Goal: Information Seeking & Learning: Learn about a topic

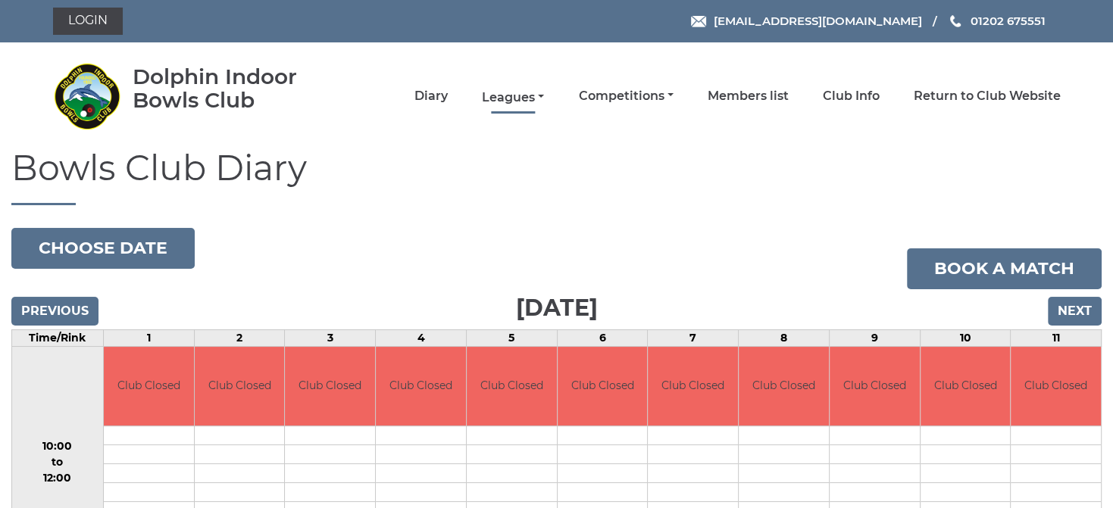
click at [526, 100] on link "Leagues" at bounding box center [513, 97] width 62 height 17
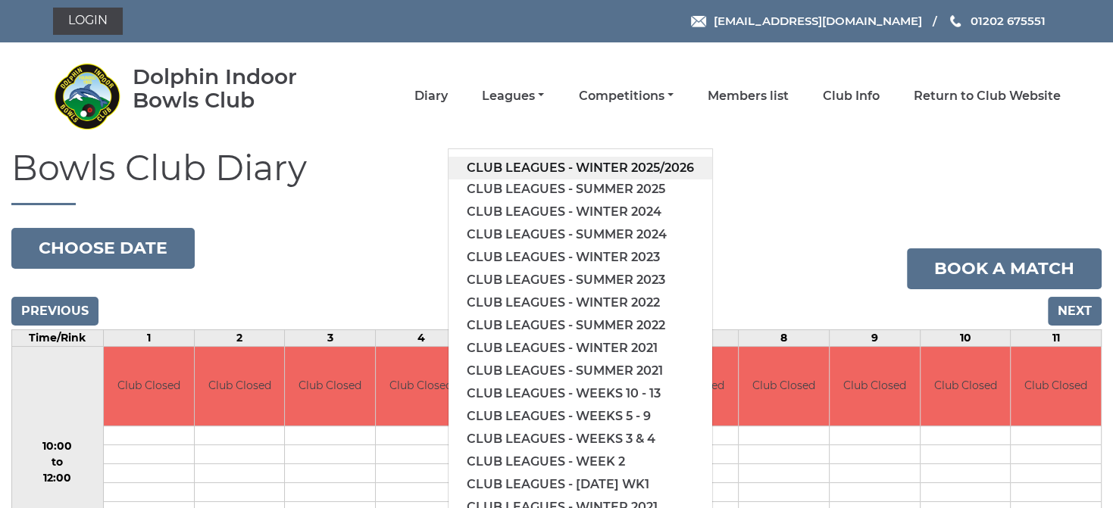
click at [575, 167] on link "Club leagues - Winter 2025/2026" at bounding box center [580, 168] width 264 height 23
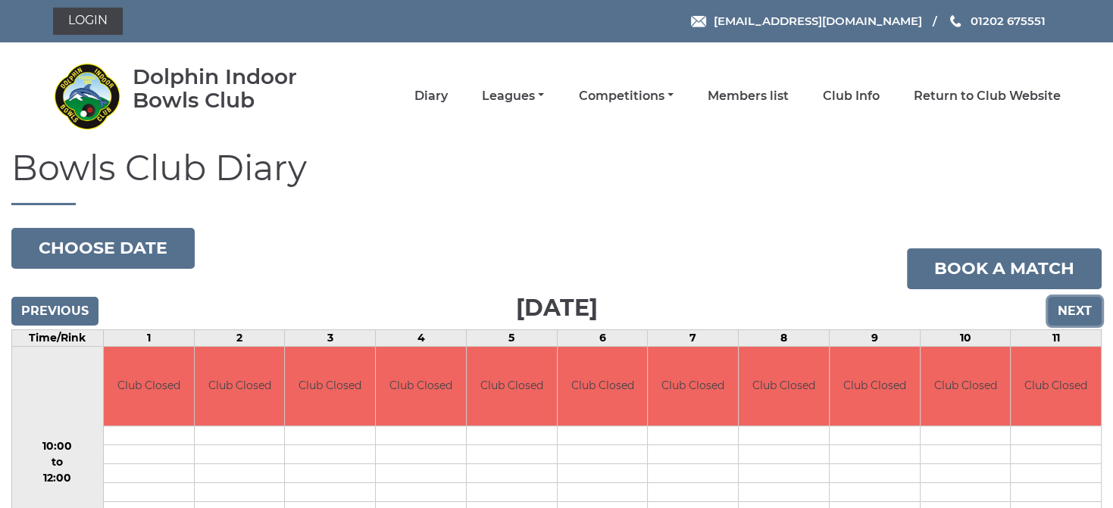
click at [1065, 310] on input "Next" at bounding box center [1075, 311] width 54 height 29
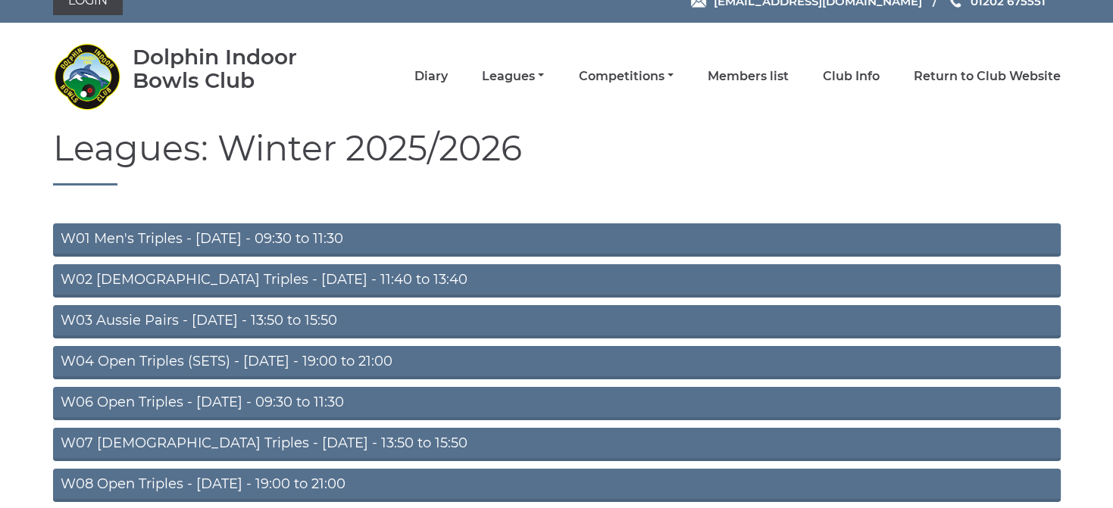
scroll to position [106, 0]
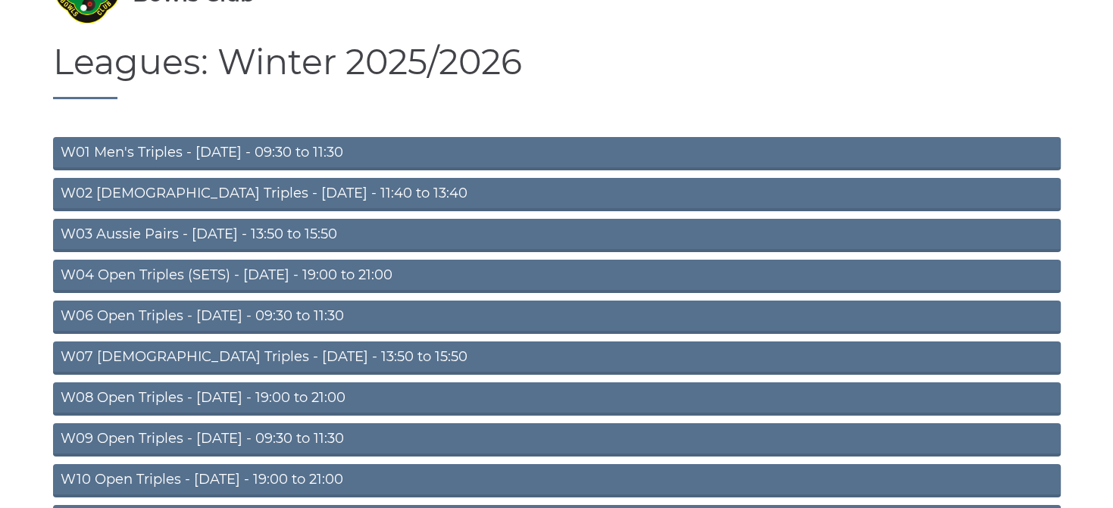
click at [332, 239] on link "W03 Aussie Pairs - Monday - 13:50 to 15:50" at bounding box center [557, 235] width 1008 height 33
click at [215, 233] on link "W03 Aussie Pairs - Monday - 13:50 to 15:50" at bounding box center [557, 235] width 1008 height 33
click at [1036, 236] on link "W03 Aussie Pairs - [DATE] - 13:50 to 15:50" at bounding box center [557, 235] width 1008 height 33
click at [436, 149] on link "W01 Men's Triples - [DATE] - 09:30 to 11:30" at bounding box center [557, 153] width 1008 height 33
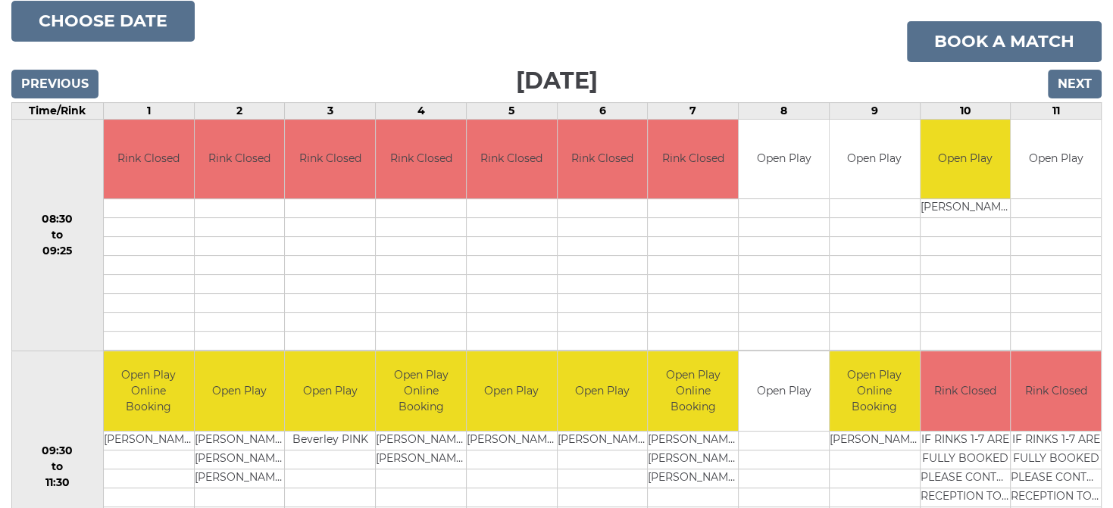
scroll to position [213, 0]
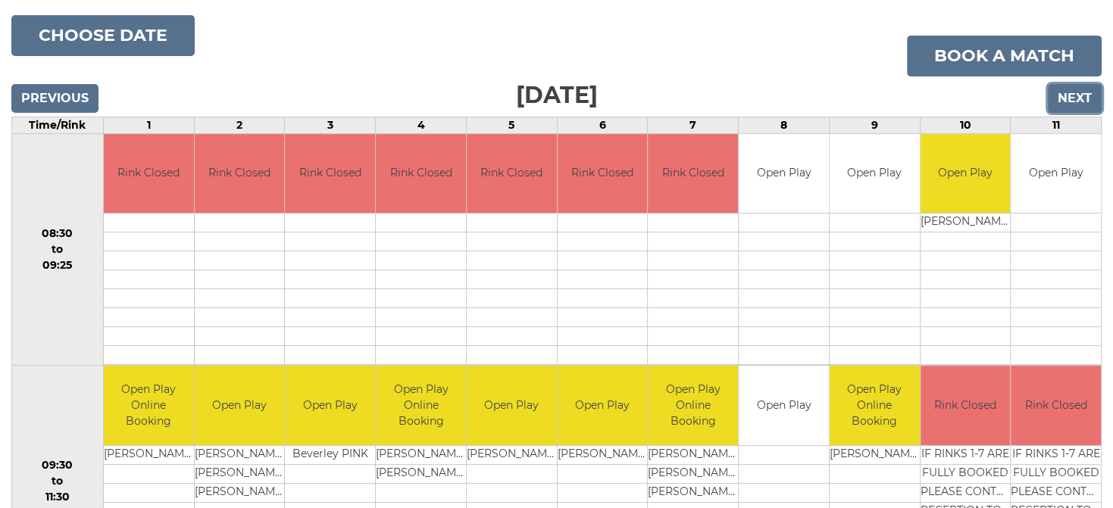
click at [1079, 102] on input "Next" at bounding box center [1075, 98] width 54 height 29
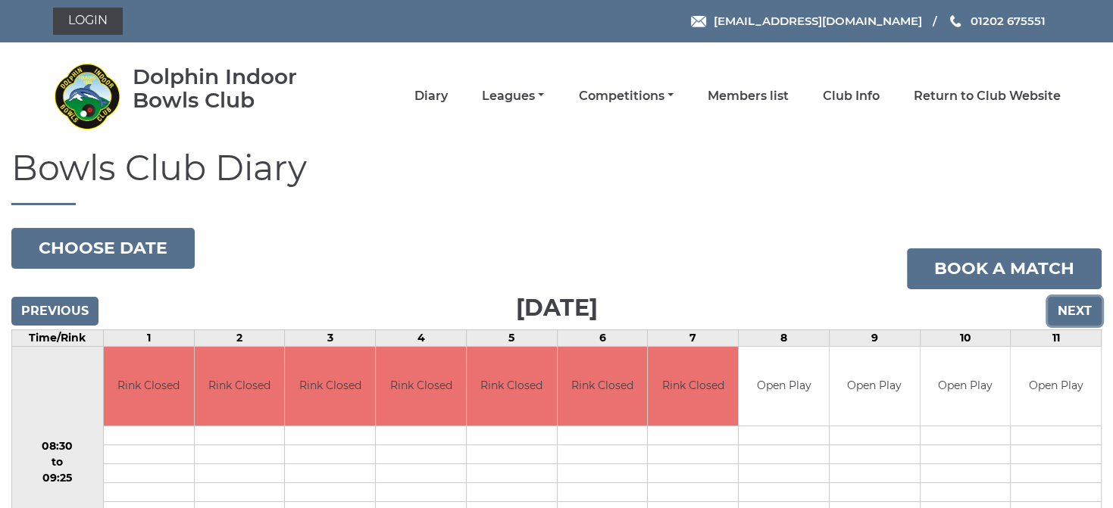
click at [1081, 313] on input "Next" at bounding box center [1075, 311] width 54 height 29
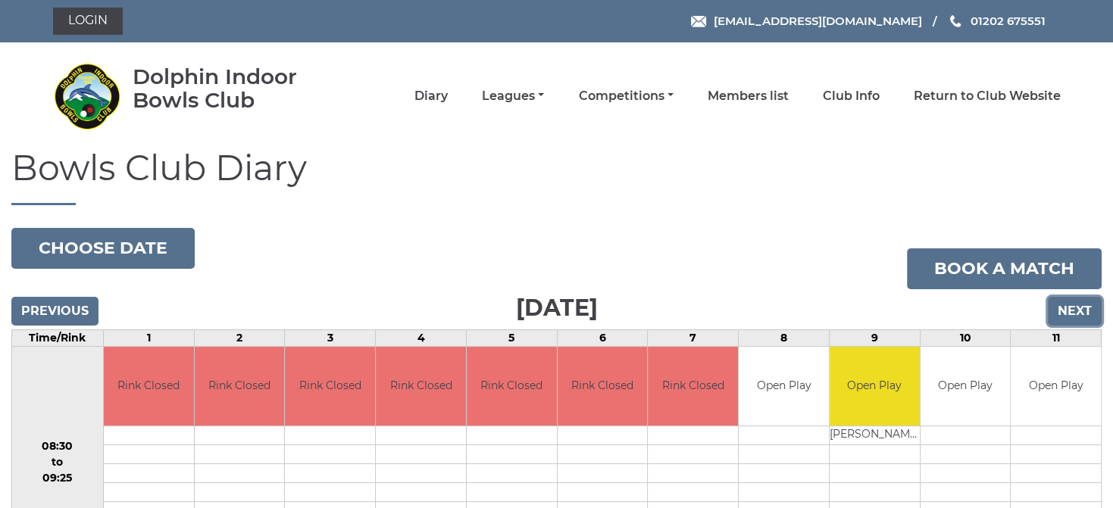
click at [1086, 308] on input "Next" at bounding box center [1075, 311] width 54 height 29
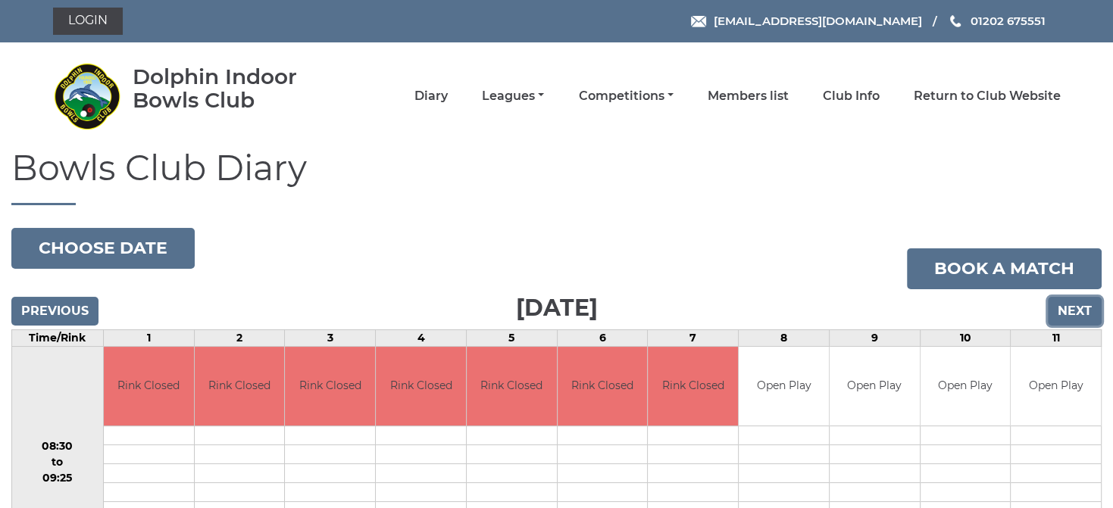
click at [1065, 308] on input "Next" at bounding box center [1075, 311] width 54 height 29
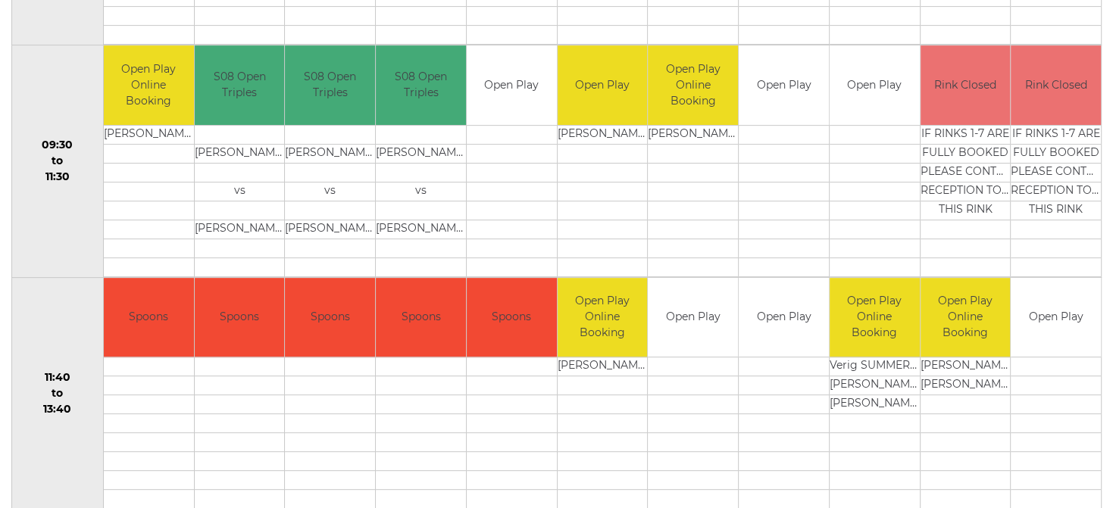
scroll to position [106, 0]
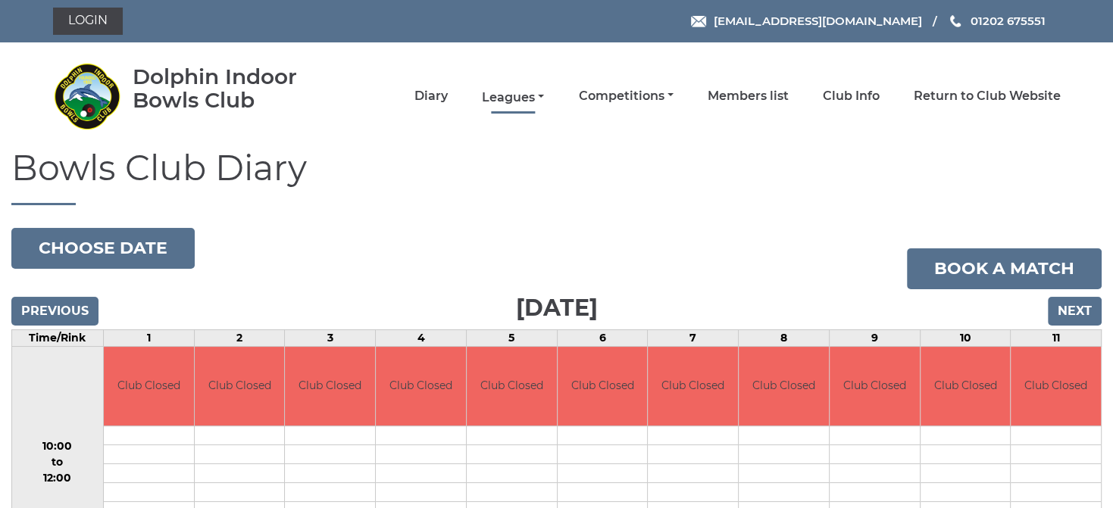
click at [523, 95] on link "Leagues" at bounding box center [513, 97] width 62 height 17
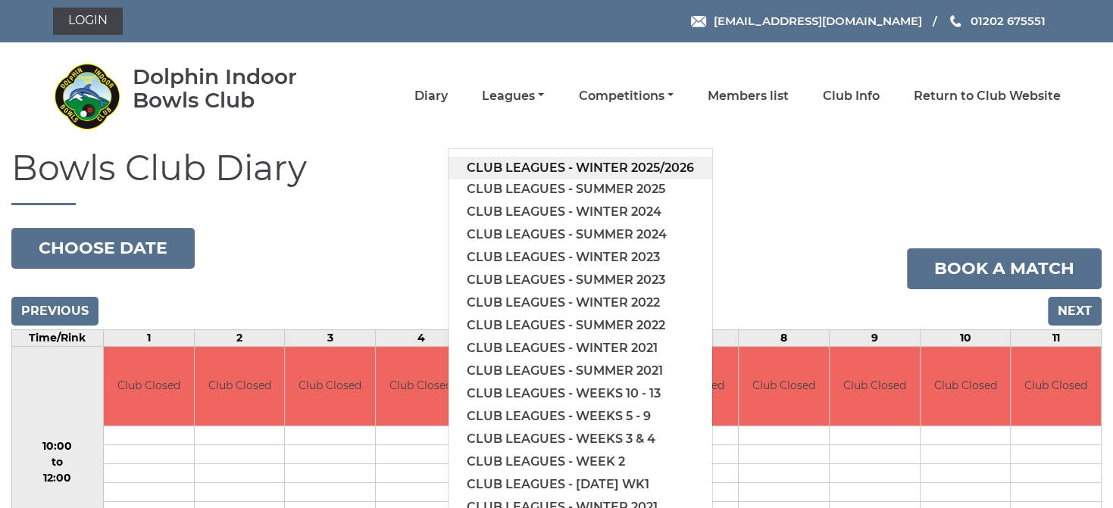
click at [614, 165] on link "Club leagues - Winter 2025/2026" at bounding box center [580, 168] width 264 height 23
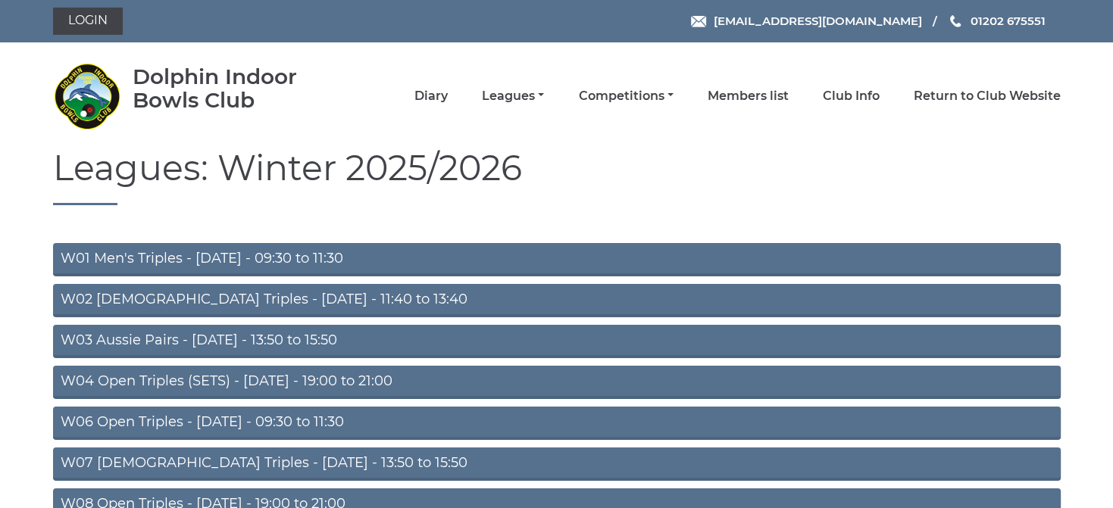
click at [249, 338] on link "W03 Aussie Pairs - [DATE] - 13:50 to 15:50" at bounding box center [557, 341] width 1008 height 33
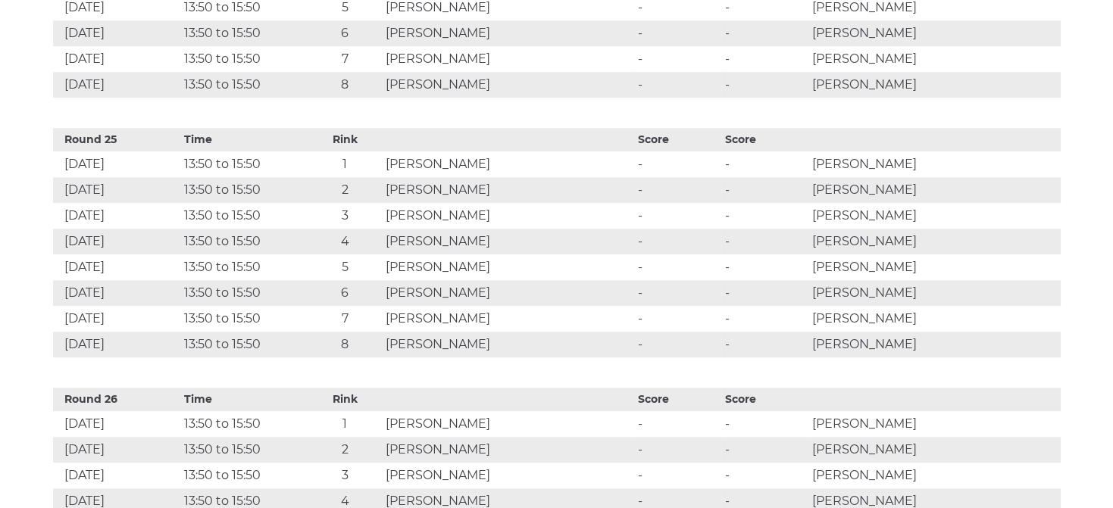
scroll to position [7438, 0]
